Goal: Information Seeking & Learning: Learn about a topic

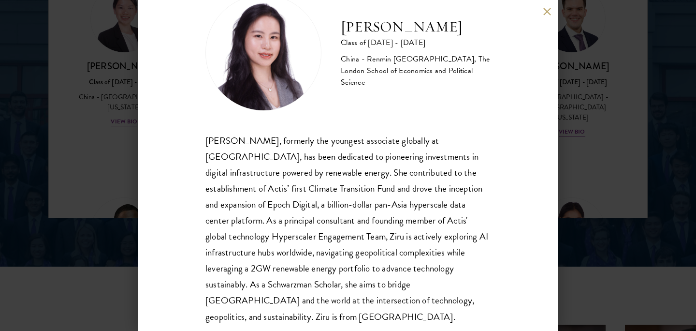
scroll to position [41, 0]
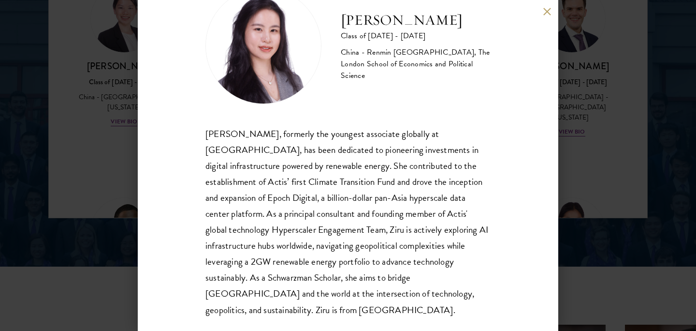
click at [545, 14] on button at bounding box center [547, 11] width 8 height 8
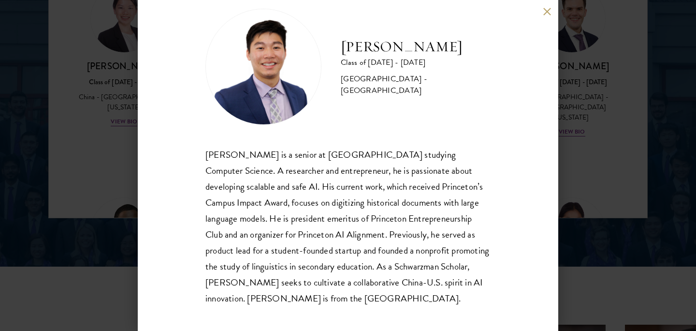
scroll to position [25, 0]
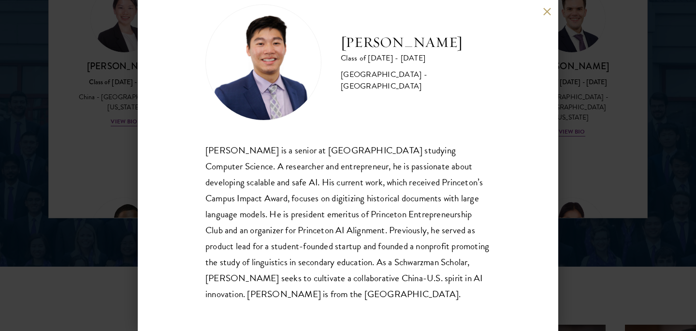
click at [546, 9] on button at bounding box center [547, 11] width 8 height 8
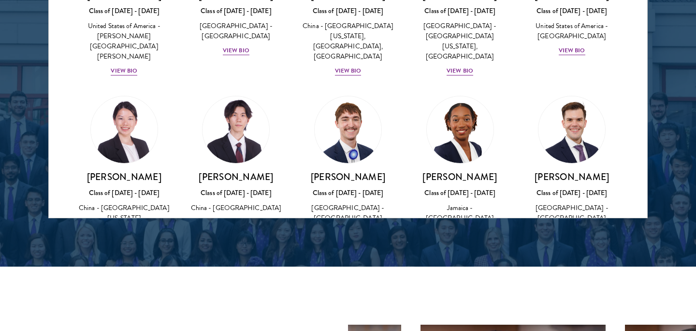
scroll to position [4604, 0]
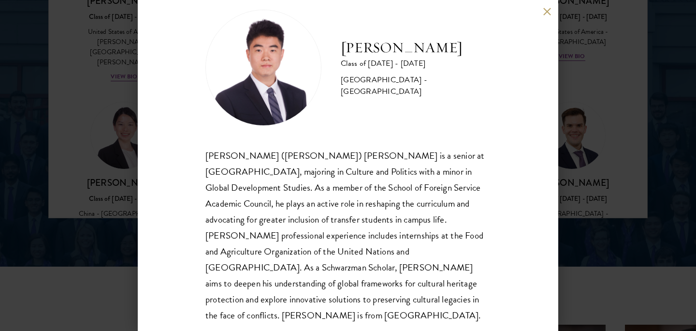
scroll to position [25, 0]
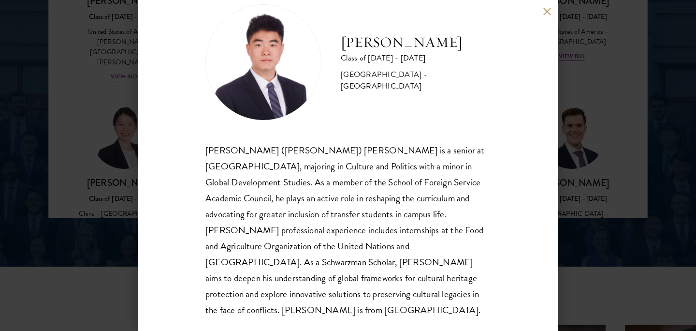
click at [546, 6] on div "[PERSON_NAME] Class of [DATE] - [DATE] [GEOGRAPHIC_DATA] - [GEOGRAPHIC_DATA] [P…" at bounding box center [348, 165] width 420 height 331
click at [545, 9] on button at bounding box center [547, 11] width 8 height 8
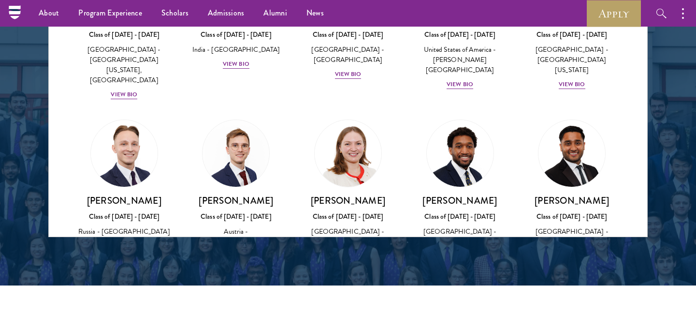
scroll to position [4057, 0]
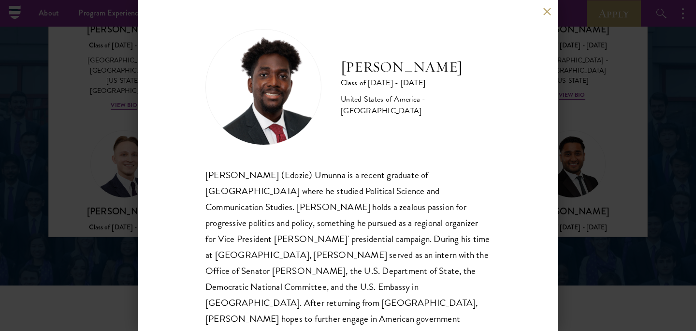
click at [551, 12] on div "[PERSON_NAME] Class of [DATE] - [DATE] [GEOGRAPHIC_DATA] - [GEOGRAPHIC_DATA] [P…" at bounding box center [348, 165] width 420 height 331
click at [548, 12] on button at bounding box center [547, 11] width 8 height 8
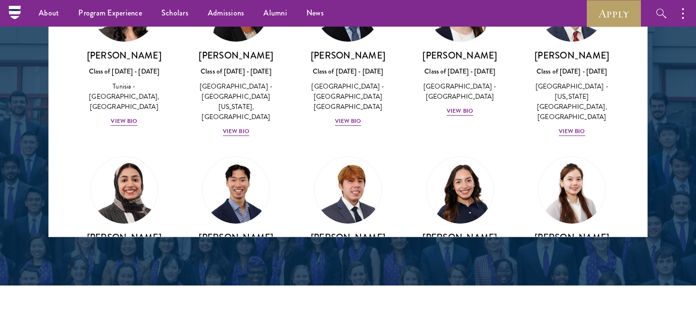
scroll to position [3156, 0]
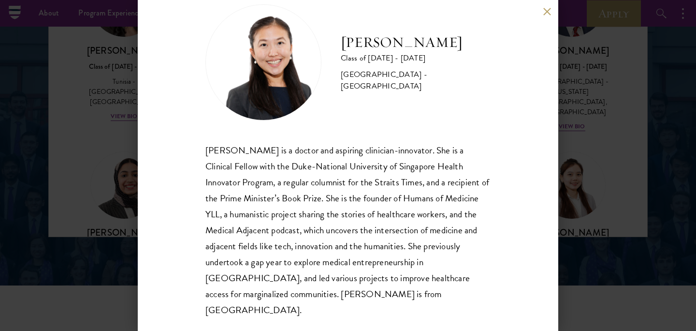
scroll to position [24, 0]
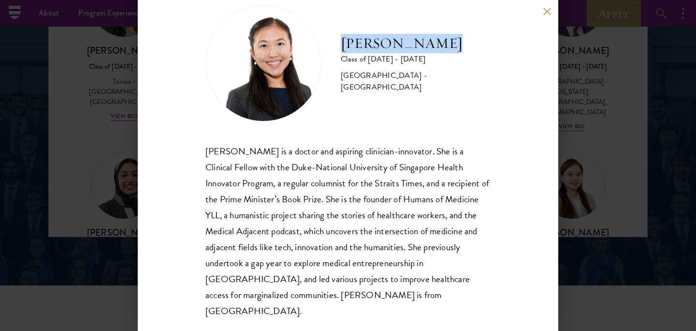
drag, startPoint x: 344, startPoint y: 49, endPoint x: 451, endPoint y: 45, distance: 106.9
click at [451, 45] on h2 "[PERSON_NAME]" at bounding box center [416, 43] width 150 height 19
copy h2 "[PERSON_NAME]"
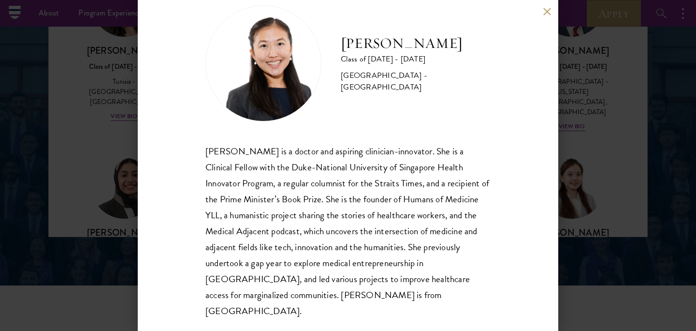
click at [302, 163] on div "[PERSON_NAME] is a doctor and aspiring clinician-innovator. She is a Clinical F…" at bounding box center [347, 231] width 285 height 176
